Goal: Task Accomplishment & Management: Check status

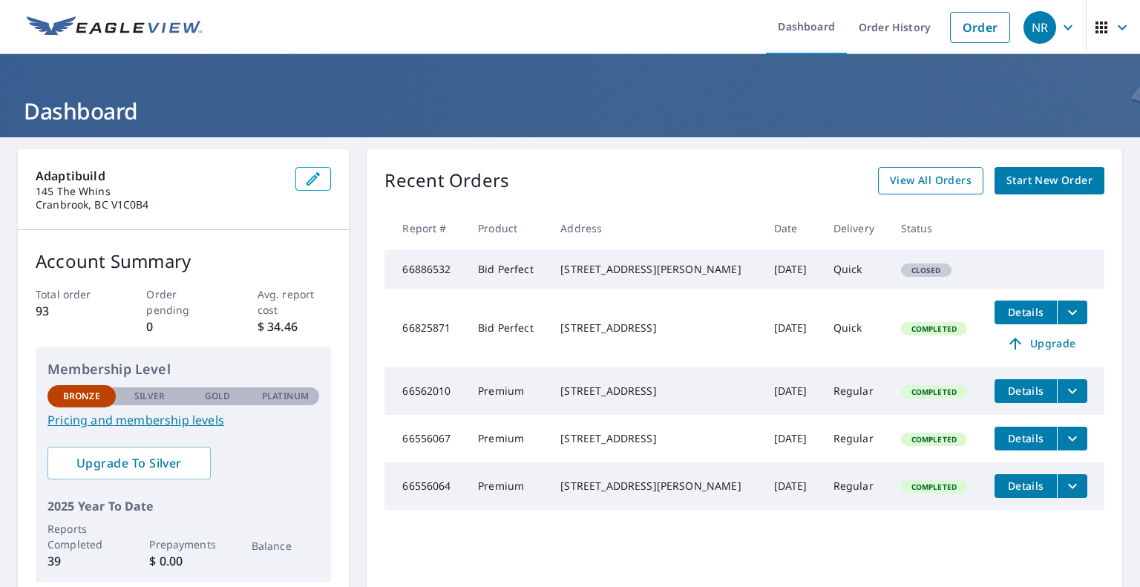
click at [921, 175] on span "View All Orders" at bounding box center [931, 180] width 82 height 19
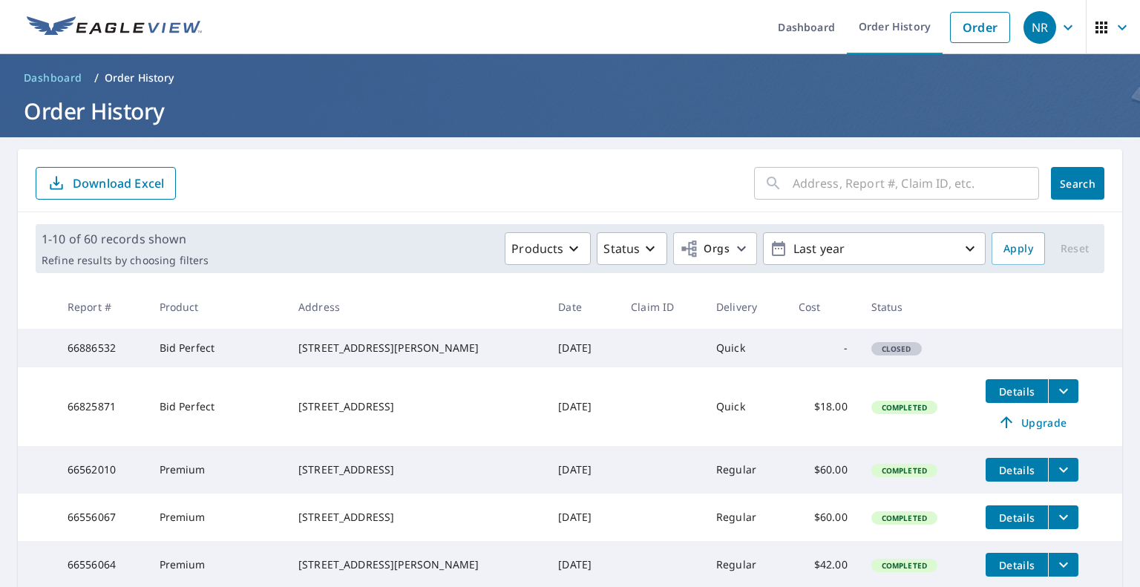
click at [843, 174] on input "text" at bounding box center [916, 184] width 246 height 42
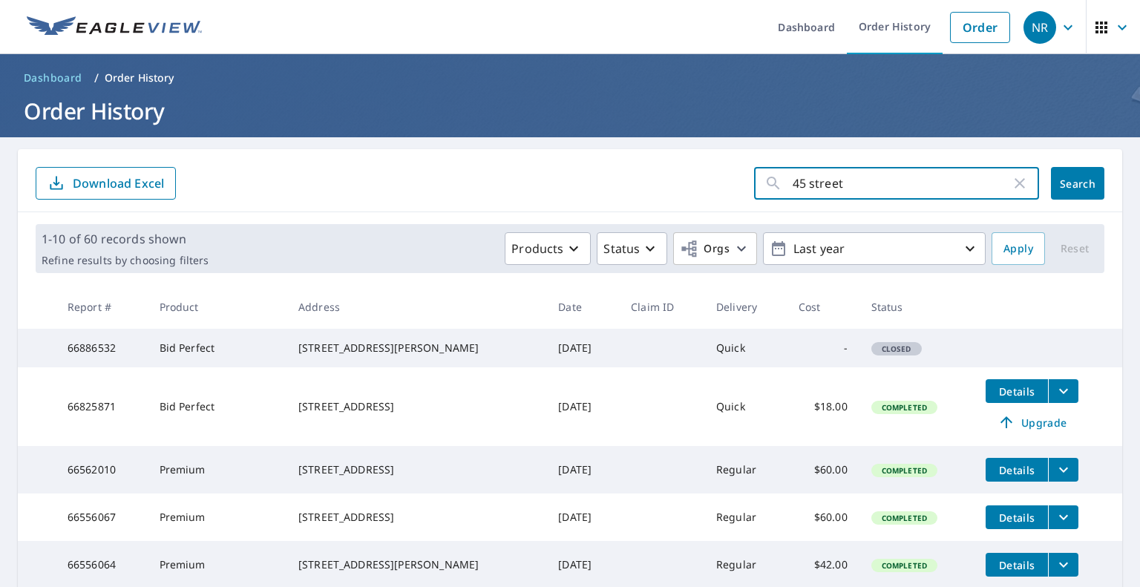
type input "45 street"
click button "Search" at bounding box center [1077, 183] width 53 height 33
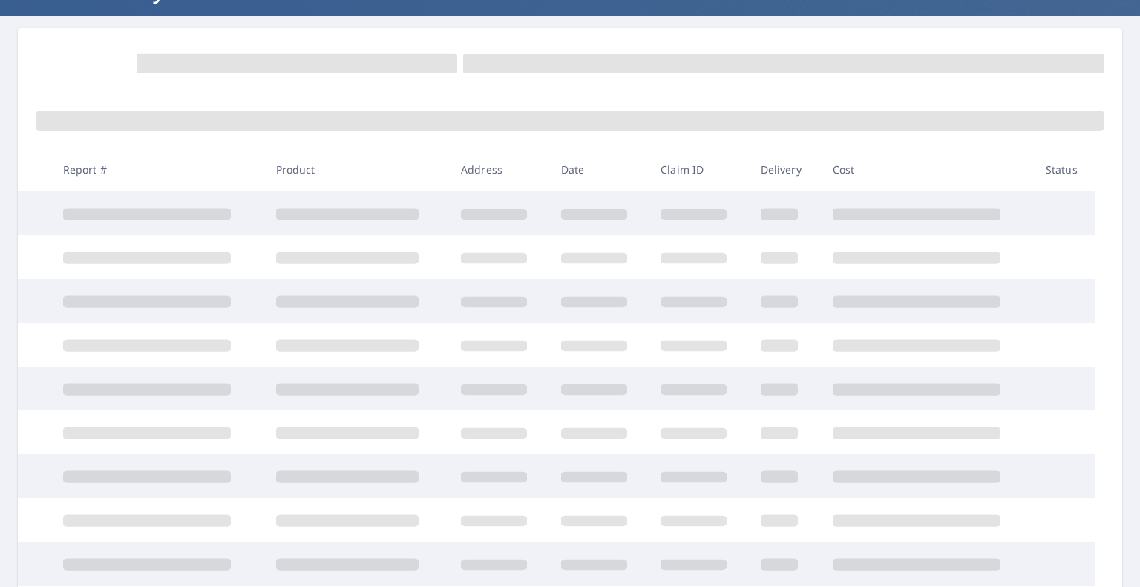
scroll to position [148, 0]
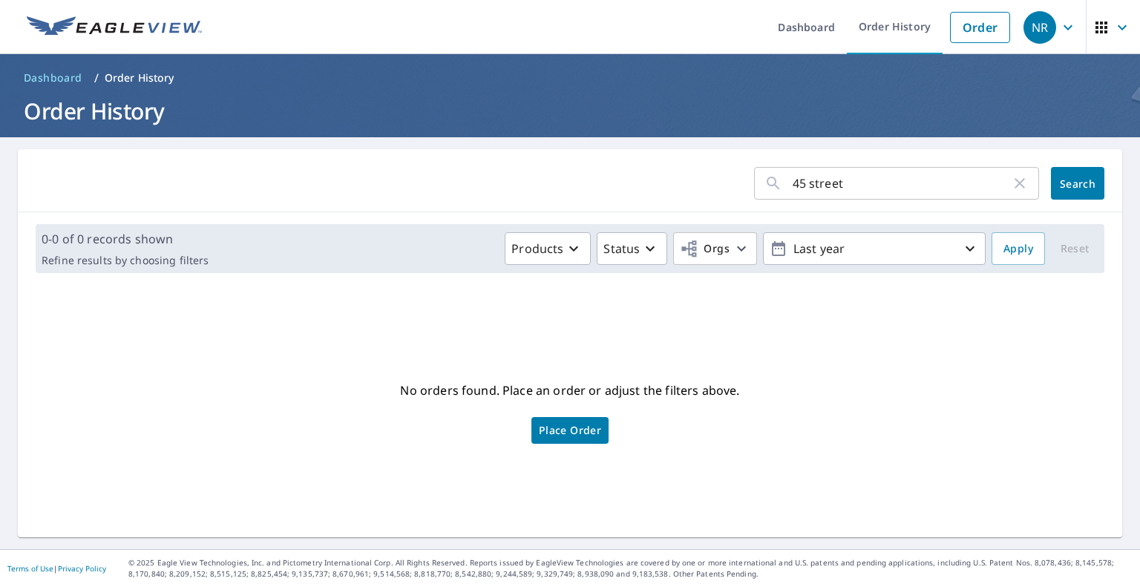
click at [855, 183] on input "45 street" at bounding box center [902, 184] width 218 height 42
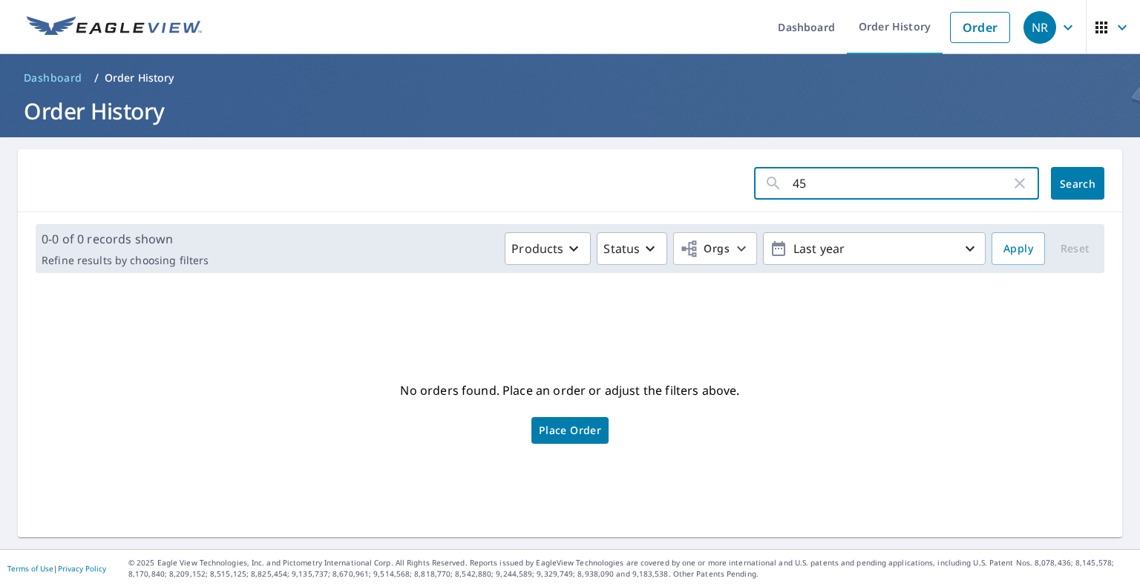
type input "45"
click button "Search" at bounding box center [1077, 183] width 53 height 33
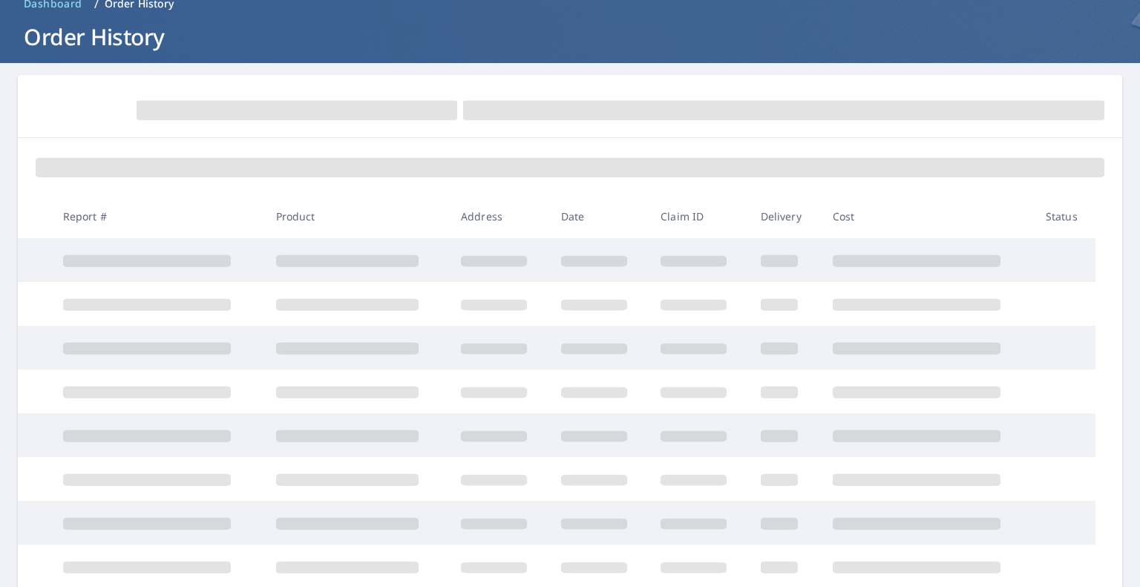
scroll to position [55, 0]
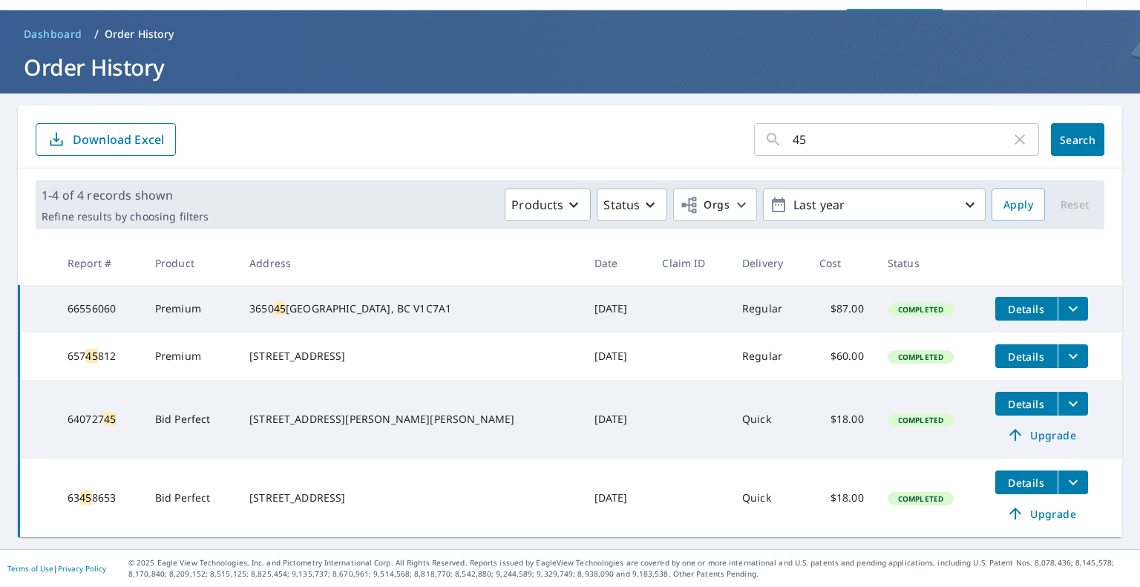
click at [1069, 307] on icon "filesDropdownBtn-66556060" at bounding box center [1073, 309] width 9 height 5
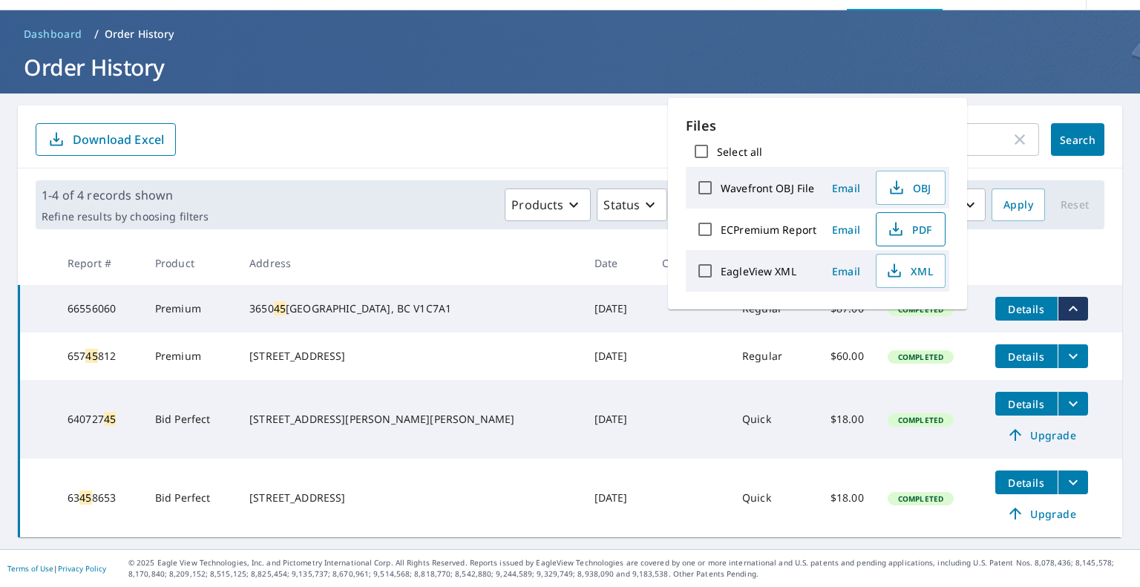
click at [909, 234] on span "PDF" at bounding box center [910, 229] width 48 height 18
click at [360, 285] on td "[STREET_ADDRESS]" at bounding box center [410, 309] width 345 height 48
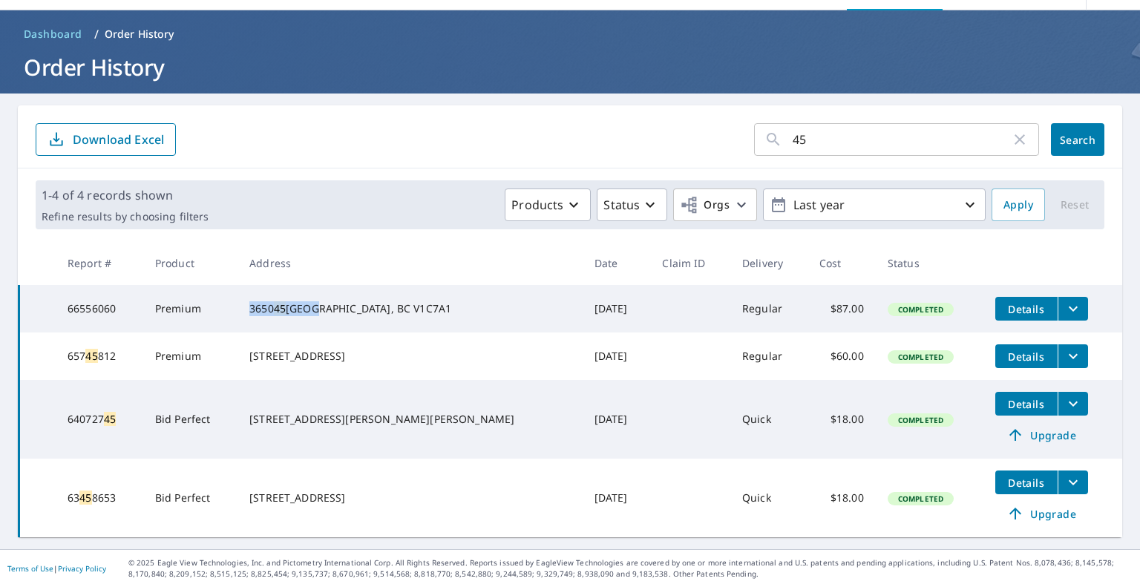
drag, startPoint x: 338, startPoint y: 292, endPoint x: 271, endPoint y: 296, distance: 67.7
click at [271, 301] on div "[STREET_ADDRESS]" at bounding box center [409, 308] width 321 height 15
copy div "[STREET_ADDRESS]"
drag, startPoint x: 407, startPoint y: 308, endPoint x: 372, endPoint y: 308, distance: 34.9
click at [372, 308] on div "[STREET_ADDRESS]" at bounding box center [409, 308] width 321 height 15
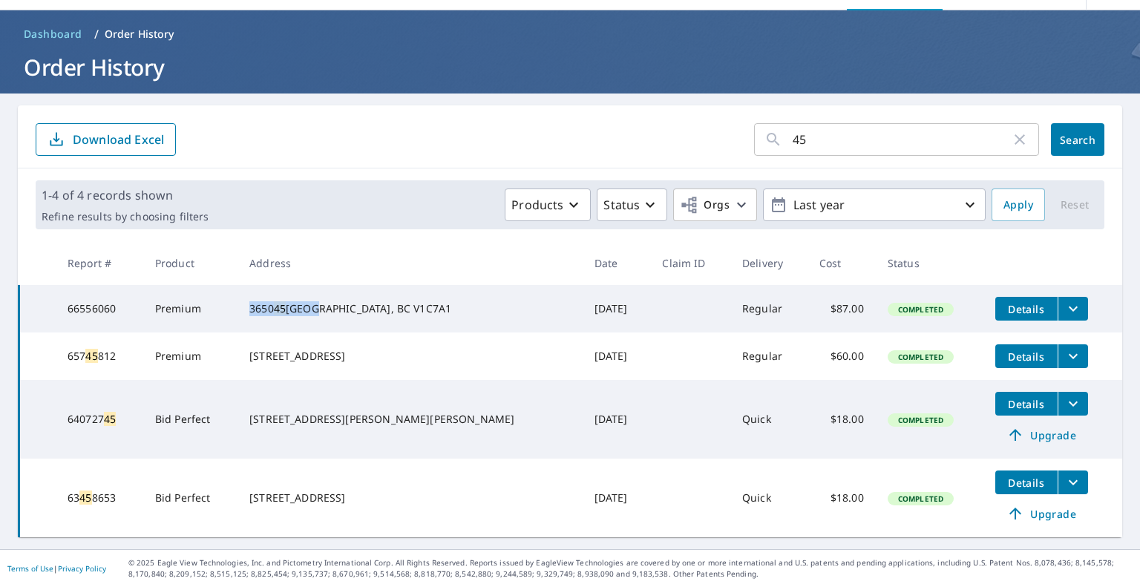
copy div "V1C7A1"
